Goal: Task Accomplishment & Management: Complete application form

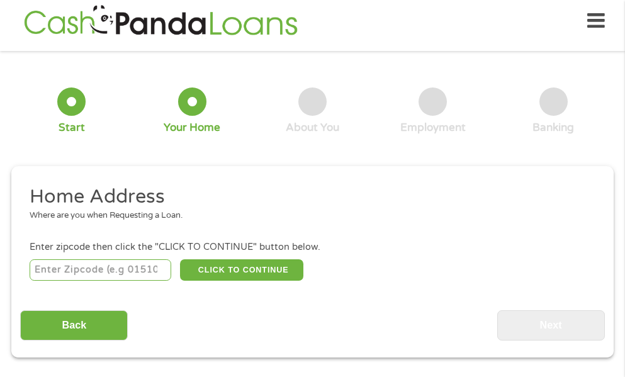
scroll to position [6, 0]
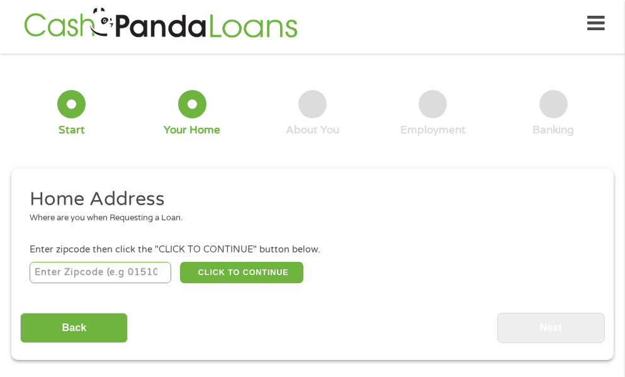
click at [33, 276] on input "number" at bounding box center [101, 272] width 142 height 21
type input "33417"
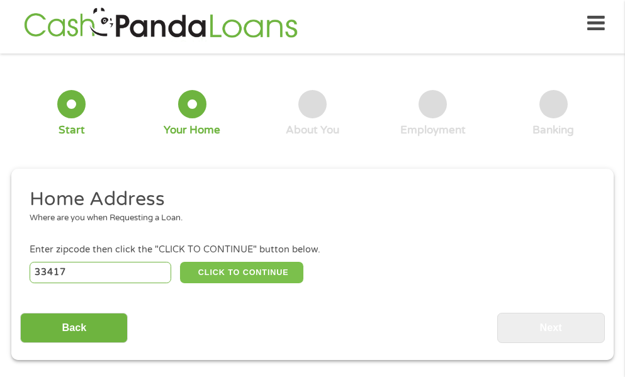
click at [214, 275] on button "CLICK TO CONTINUE" at bounding box center [241, 272] width 123 height 21
type input "33417"
type input "[GEOGRAPHIC_DATA]"
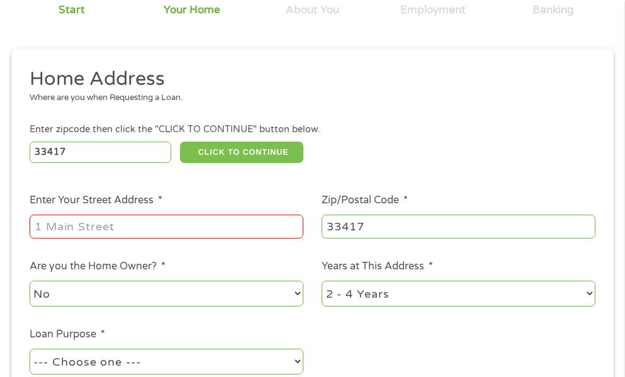
scroll to position [132, 0]
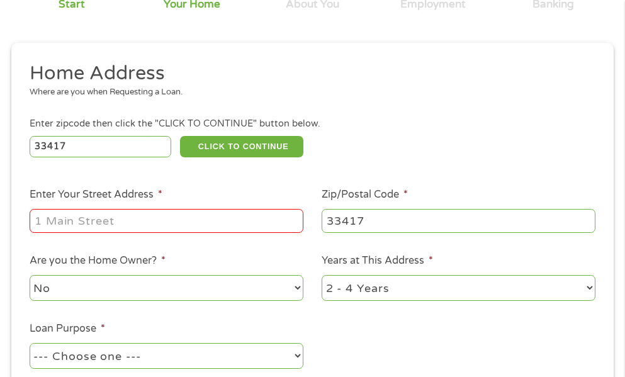
click at [33, 220] on input "Enter Your Street Address *" at bounding box center [167, 221] width 274 height 24
type input "117 Norwich E"
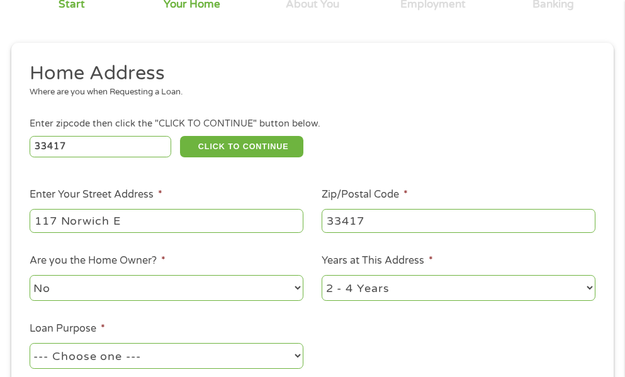
click at [327, 288] on select "1 Year or less 1 - 2 Years 2 - 4 Years Over 4 Years" at bounding box center [459, 288] width 274 height 26
select select "60months"
click at [322, 275] on select "1 Year or less 1 - 2 Years 2 - 4 Years Over 4 Years" at bounding box center [459, 288] width 274 height 26
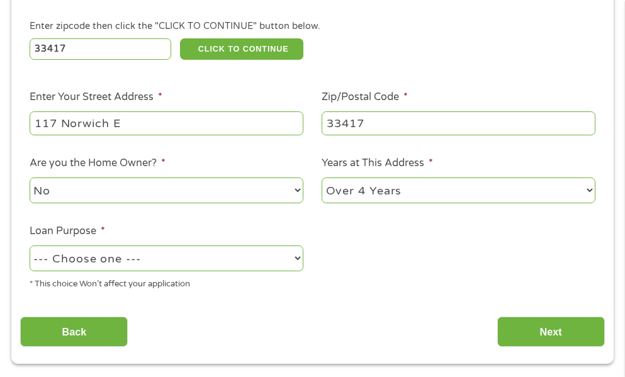
scroll to position [258, 0]
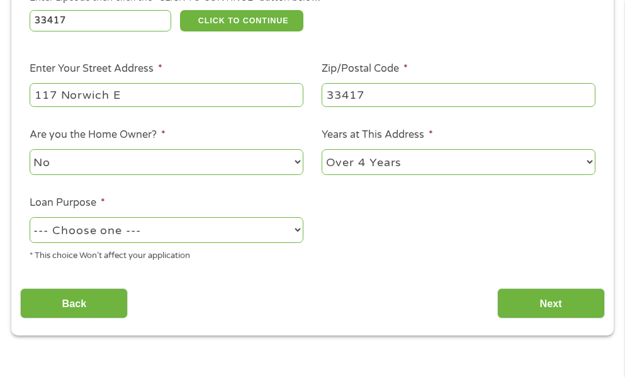
click at [51, 233] on select "--- Choose one --- Pay Bills Debt Consolidation Home Improvement Major Purchase…" at bounding box center [167, 230] width 274 height 26
select select "majorpurchase"
click at [30, 217] on select "--- Choose one --- Pay Bills Debt Consolidation Home Improvement Major Purchase…" at bounding box center [167, 230] width 274 height 26
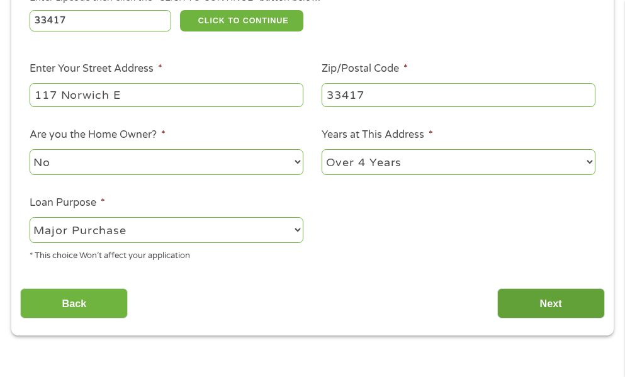
click at [522, 300] on input "Next" at bounding box center [551, 303] width 108 height 31
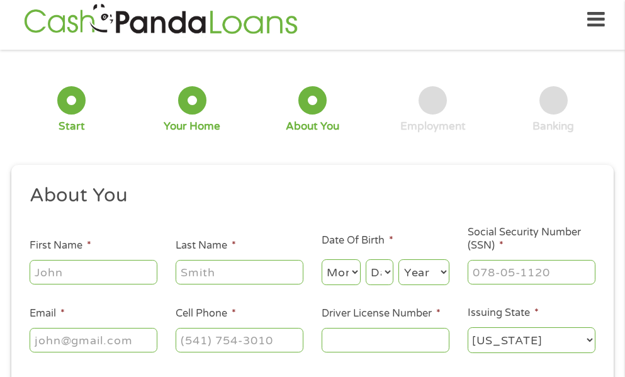
scroll to position [6, 0]
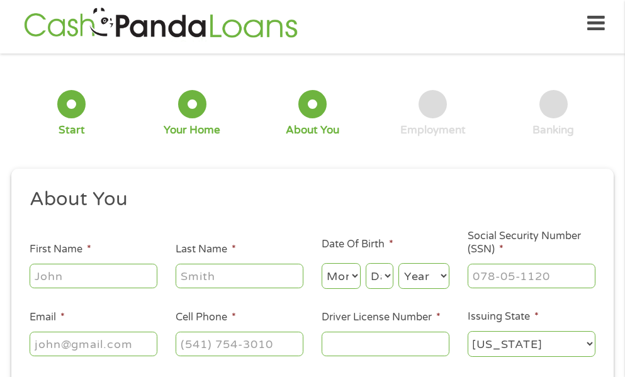
click at [39, 271] on input "First Name *" at bounding box center [94, 276] width 128 height 24
type input "[PERSON_NAME]"
type input "[EMAIL_ADDRESS][DOMAIN_NAME]"
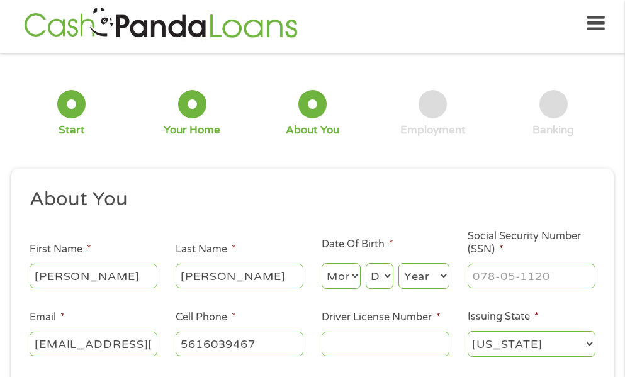
type input "[PHONE_NUMBER]"
click at [354, 274] on select "Month 1 2 3 4 5 6 7 8 9 10 11 12" at bounding box center [341, 276] width 39 height 26
select select "1"
click at [322, 263] on select "Month 1 2 3 4 5 6 7 8 9 10 11 12" at bounding box center [341, 276] width 39 height 26
click at [381, 275] on select "Day 1 2 3 4 5 6 7 8 9 10 11 12 13 14 15 16 17 18 19 20 21 22 23 24 25 26 27 28 …" at bounding box center [380, 276] width 28 height 26
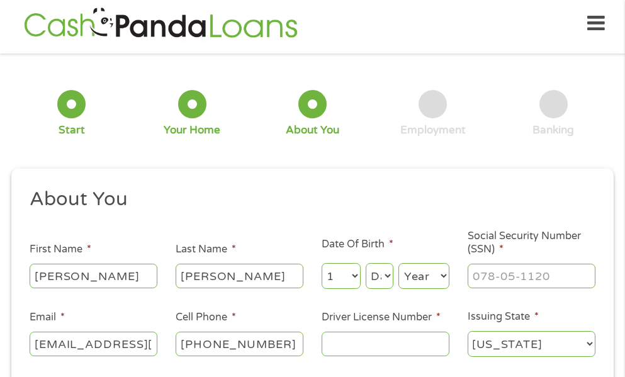
select select "15"
click at [366, 263] on select "Day 1 2 3 4 5 6 7 8 9 10 11 12 13 14 15 16 17 18 19 20 21 22 23 24 25 26 27 28 …" at bounding box center [380, 276] width 28 height 26
click at [411, 281] on select "Year [DATE] 2006 2005 2004 2003 2002 2001 2000 1999 1998 1997 1996 1995 1994 19…" at bounding box center [423, 276] width 51 height 26
select select "1947"
click at [398, 263] on select "Year [DATE] 2006 2005 2004 2003 2002 2001 2000 1999 1998 1997 1996 1995 1994 19…" at bounding box center [423, 276] width 51 height 26
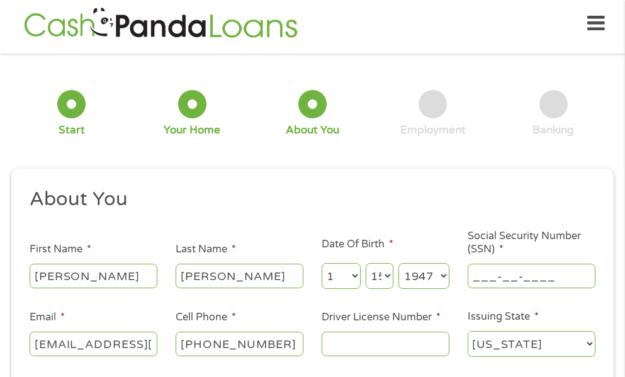
click at [478, 276] on input "___-__-____" at bounding box center [532, 276] width 128 height 24
type input "055-38-2152"
click at [97, 345] on input "[EMAIL_ADDRESS][DOMAIN_NAME]" at bounding box center [94, 344] width 128 height 24
type input "[EMAIL_ADDRESS][DOMAIN_NAME]"
click at [330, 343] on input "Driver License Number *" at bounding box center [386, 344] width 128 height 24
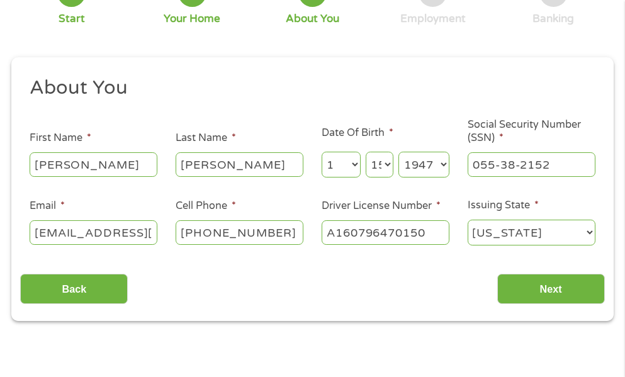
scroll to position [132, 0]
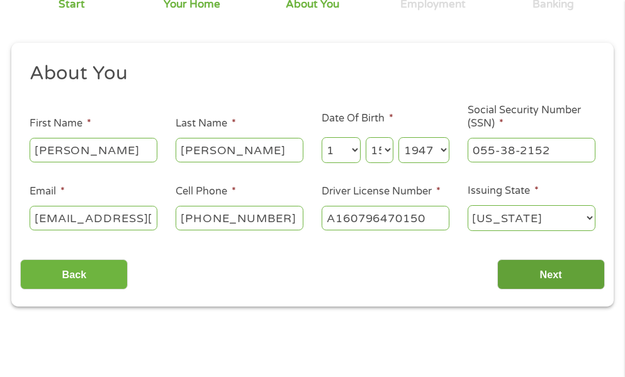
type input "A160796470150"
click at [563, 275] on input "Next" at bounding box center [551, 274] width 108 height 31
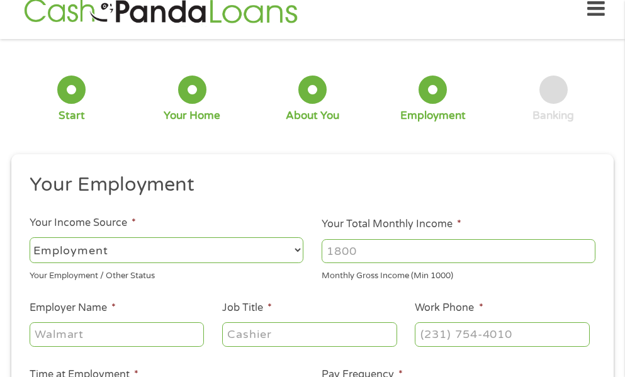
scroll to position [6, 0]
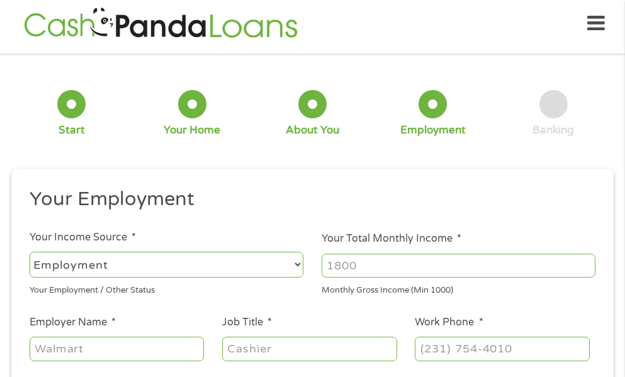
click at [31, 265] on select "--- Choose one --- Employment [DEMOGRAPHIC_DATA] Benefits" at bounding box center [167, 265] width 274 height 26
select select "benefits"
click at [30, 252] on select "--- Choose one --- Employment [DEMOGRAPHIC_DATA] Benefits" at bounding box center [167, 265] width 274 height 26
type input "Other"
type input "[PHONE_NUMBER]"
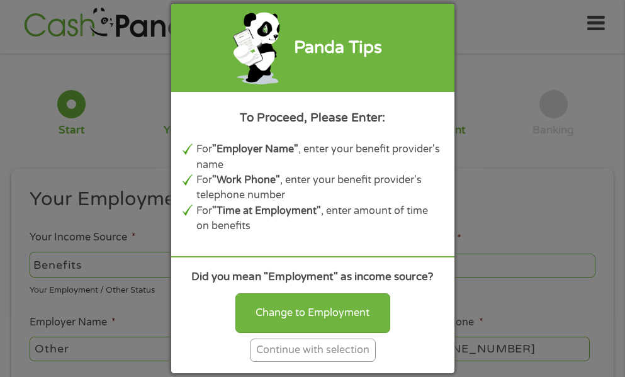
click at [312, 352] on div "Continue with selection" at bounding box center [313, 350] width 126 height 23
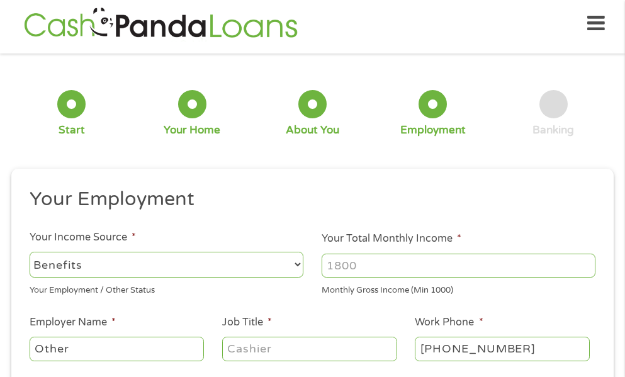
click at [330, 268] on input "Your Total Monthly Income *" at bounding box center [459, 266] width 274 height 24
type input "1471"
click at [36, 349] on input "Other" at bounding box center [117, 349] width 175 height 24
drag, startPoint x: 69, startPoint y: 350, endPoint x: -6, endPoint y: 343, distance: 74.6
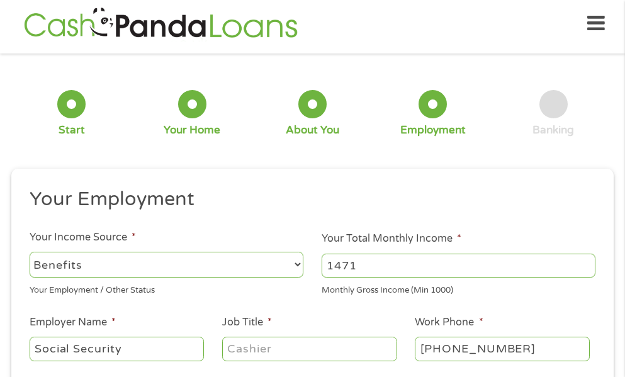
type input "Social Security"
drag, startPoint x: 285, startPoint y: 345, endPoint x: 106, endPoint y: 339, distance: 179.4
click at [179, 348] on ul "Your Employment Your Income Source * --- Choose one --- Employment [DEMOGRAPHIC…" at bounding box center [312, 348] width 584 height 322
type input "n"
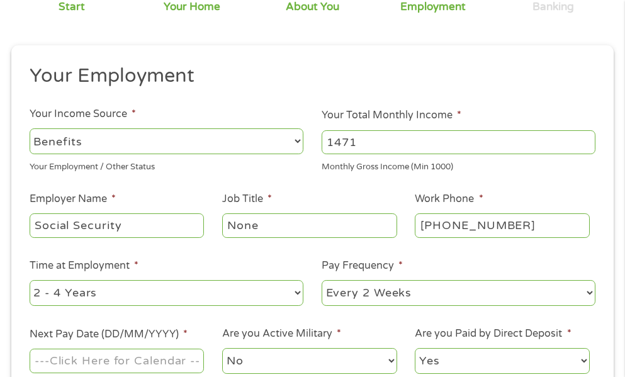
scroll to position [132, 0]
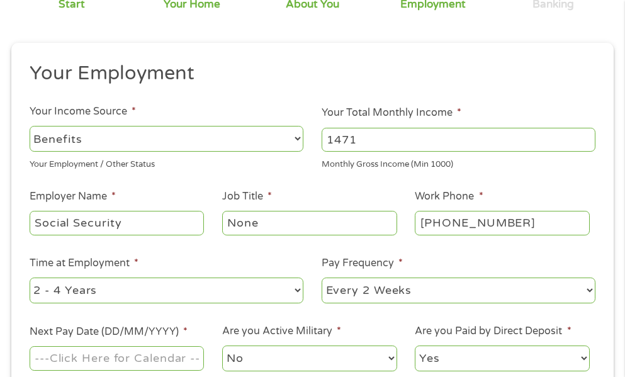
type input "None"
click at [34, 289] on select "--- Choose one --- 1 Year or less 1 - 2 Years 2 - 4 Years Over 4 Years" at bounding box center [167, 291] width 274 height 26
select select "60months"
click at [30, 278] on select "--- Choose one --- 1 Year or less 1 - 2 Years 2 - 4 Years Over 4 Years" at bounding box center [167, 291] width 274 height 26
click at [332, 286] on select "--- Choose one --- Every 2 Weeks Every Week Monthly Semi-Monthly" at bounding box center [459, 291] width 274 height 26
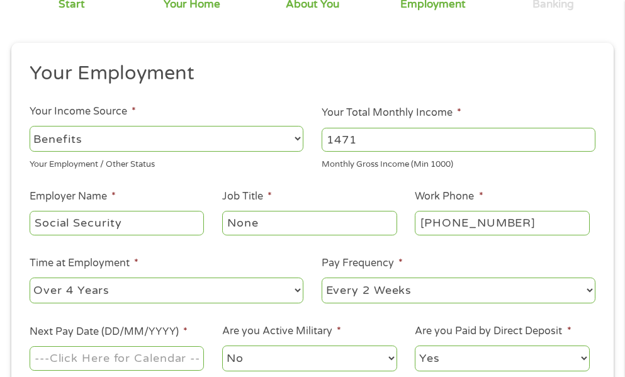
select select "monthly"
click at [322, 278] on select "--- Choose one --- Every 2 Weeks Every Week Monthly Semi-Monthly" at bounding box center [459, 291] width 274 height 26
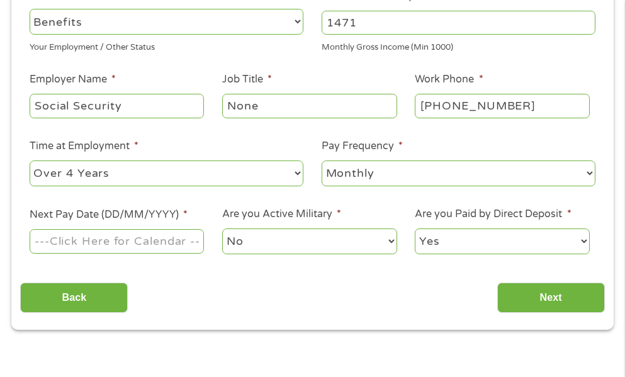
scroll to position [258, 0]
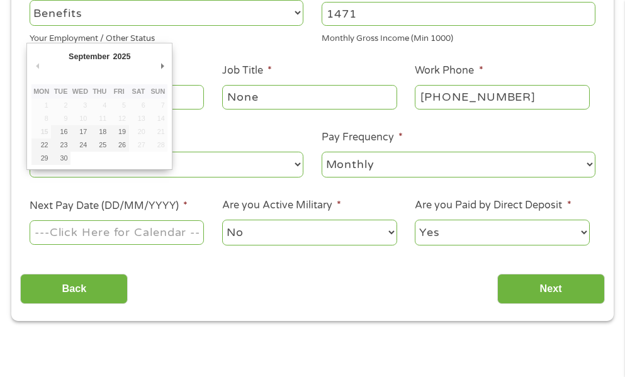
click at [41, 232] on input "Next Pay Date (DD/MM/YYYY) *" at bounding box center [117, 232] width 175 height 24
type input "[DATE]"
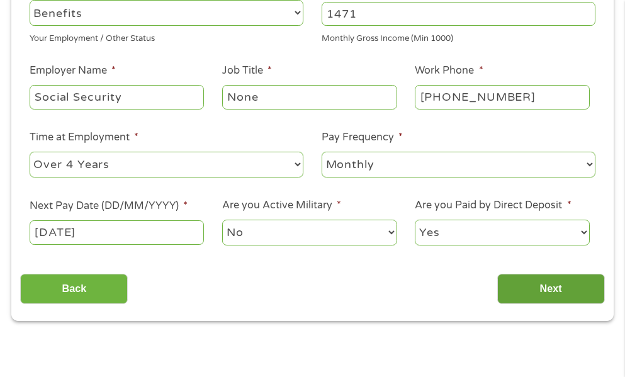
click at [535, 289] on input "Next" at bounding box center [551, 289] width 108 height 31
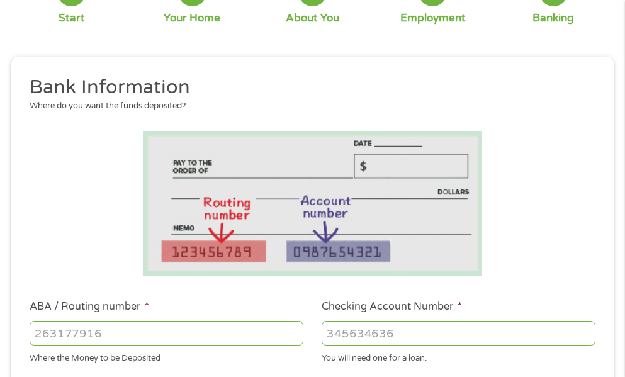
scroll to position [132, 0]
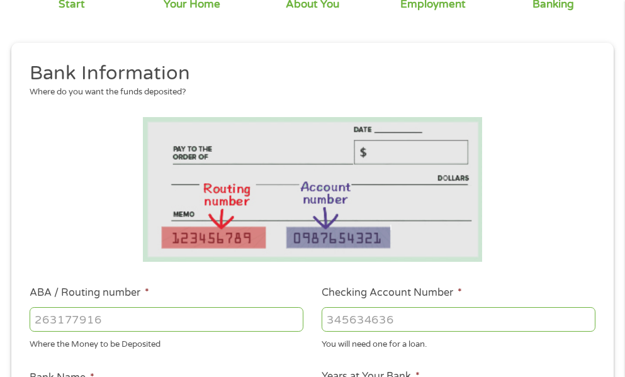
click at [34, 320] on input "ABA / Routing number *" at bounding box center [167, 319] width 274 height 24
type input "103100195"
type input "CENTRAL NATIONAL BANK TRUST"
type input "103100195"
click at [330, 323] on input "Checking Account Number *" at bounding box center [459, 319] width 274 height 24
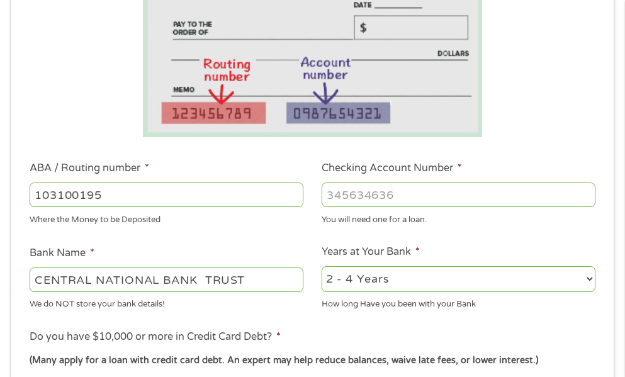
scroll to position [258, 0]
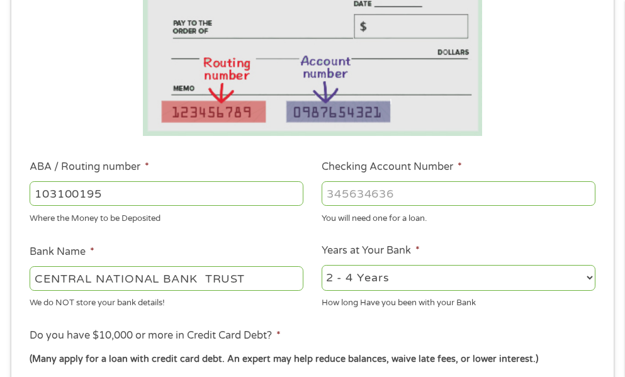
type input "[CREDIT_CARD_NUMBER]"
click at [35, 281] on input "CENTRAL NATIONAL BANK TRUST" at bounding box center [167, 278] width 274 height 24
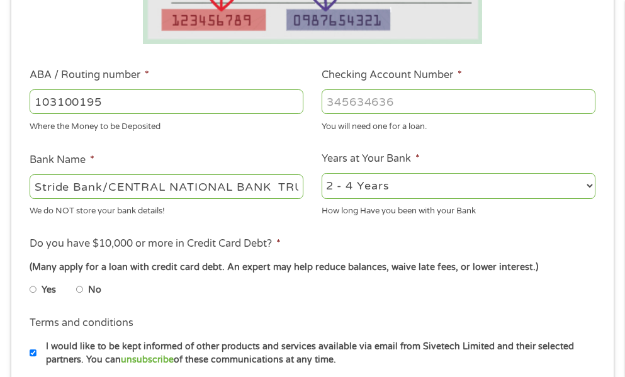
scroll to position [384, 0]
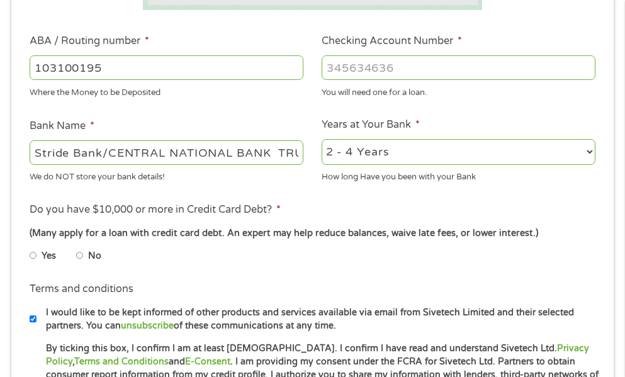
type input "Stride Bank/CENTRAL NATIONAL BANK TRUST"
click at [83, 259] on input "No" at bounding box center [80, 255] width 8 height 20
radio input "true"
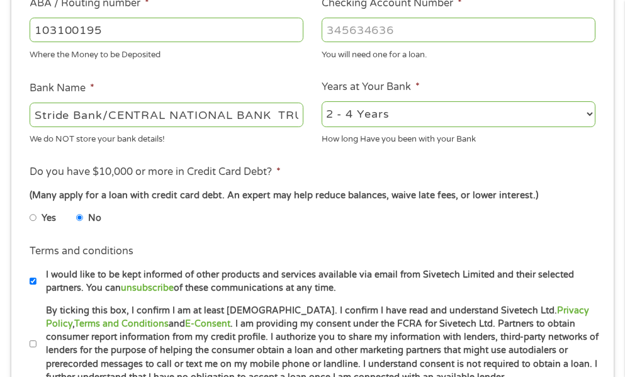
scroll to position [510, 0]
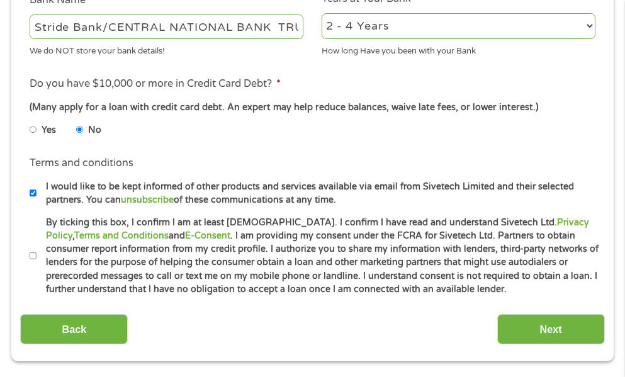
click at [31, 255] on input "By ticking this box, I confirm I am at least [DEMOGRAPHIC_DATA]. I confirm I ha…" at bounding box center [34, 256] width 8 height 20
checkbox input "true"
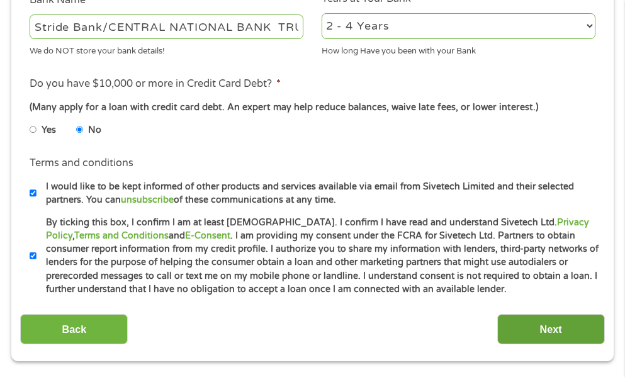
click at [561, 329] on input "Next" at bounding box center [551, 329] width 108 height 31
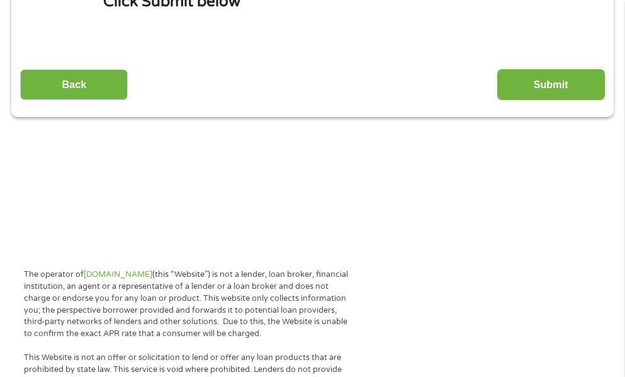
scroll to position [0, 0]
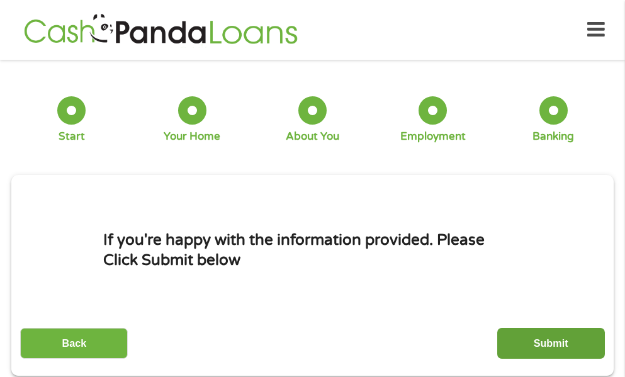
click at [556, 339] on input "Submit" at bounding box center [551, 343] width 108 height 31
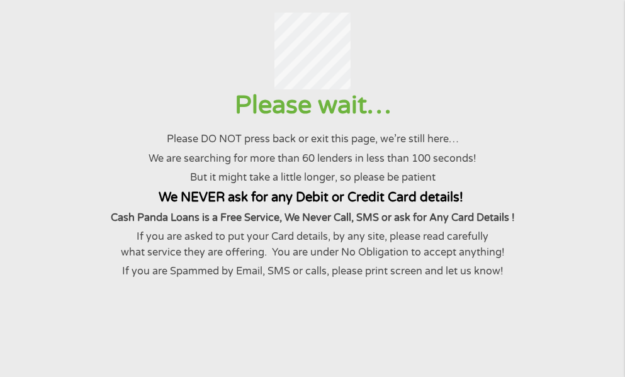
scroll to position [150, 0]
